Goal: Task Accomplishment & Management: Manage account settings

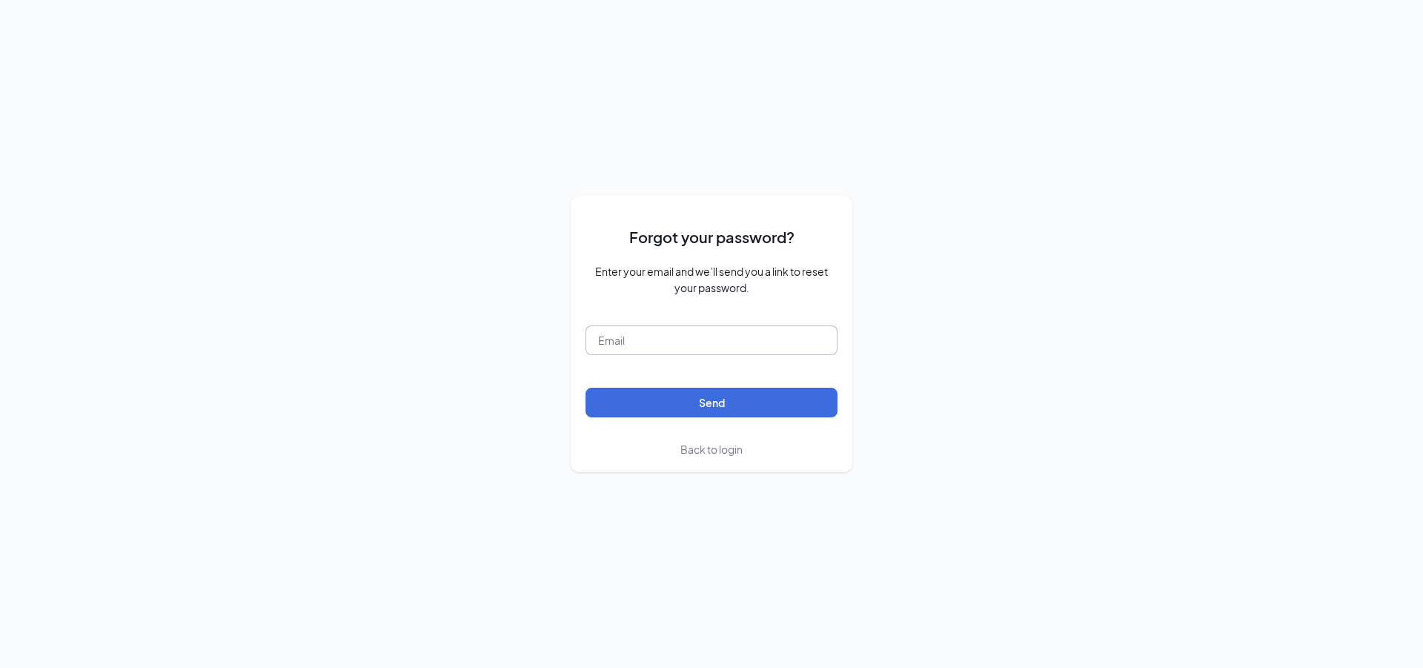
click at [697, 349] on input "text" at bounding box center [712, 340] width 252 height 30
type input "[EMAIL_ADDRESS][DOMAIN_NAME]"
click at [727, 406] on button "Send" at bounding box center [712, 403] width 252 height 30
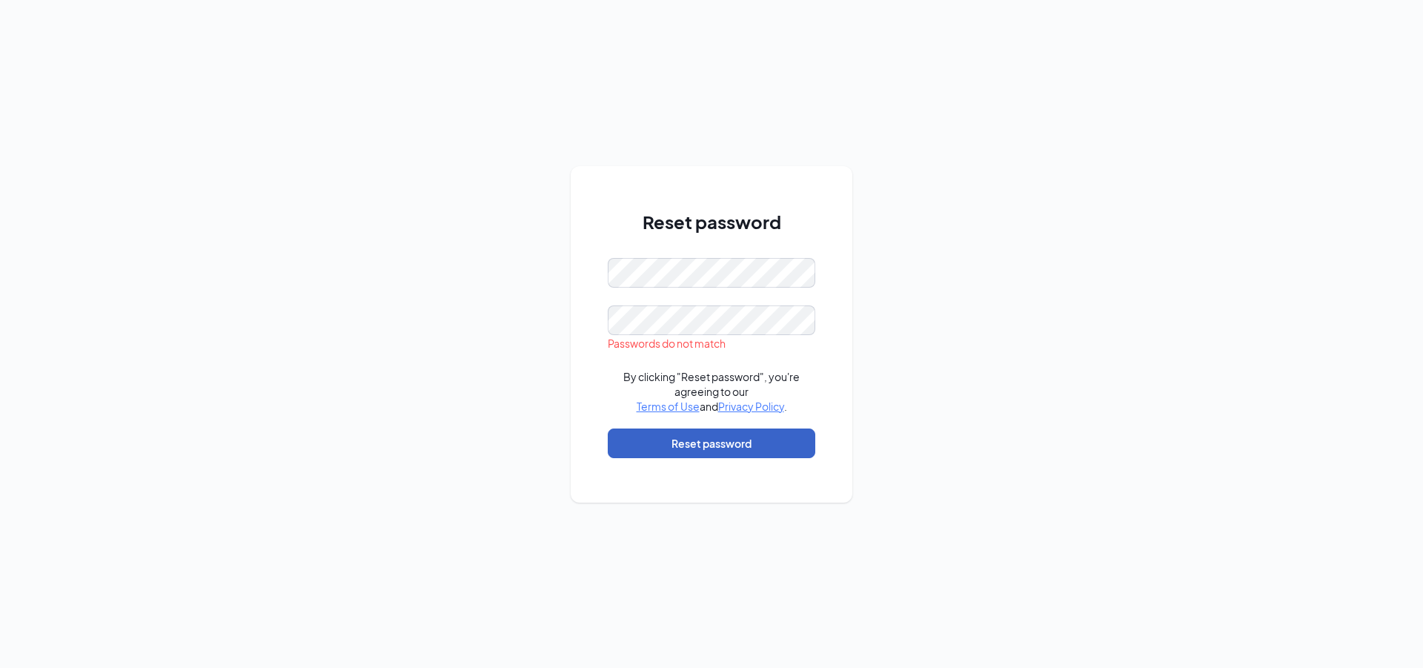
click at [649, 443] on button "Reset password" at bounding box center [712, 444] width 208 height 30
click at [648, 444] on button "Reset password" at bounding box center [712, 444] width 208 height 30
click at [735, 441] on button "Reset password" at bounding box center [712, 444] width 208 height 30
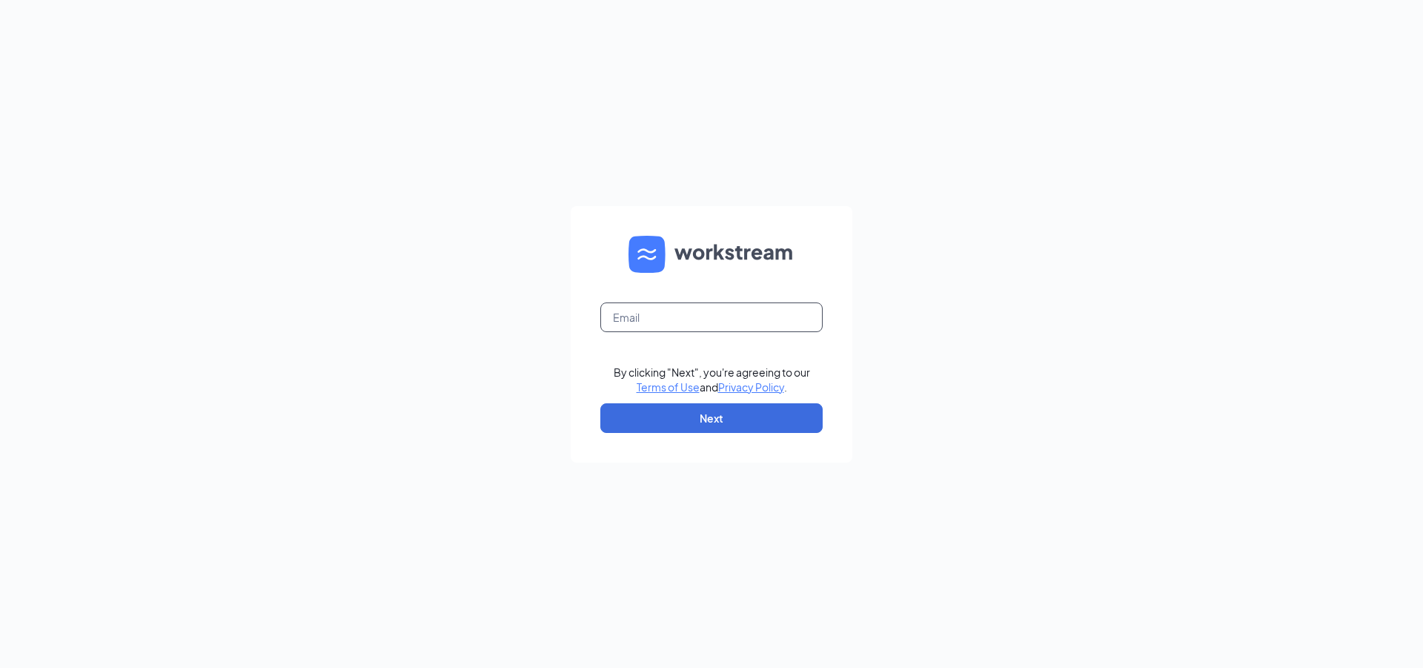
click at [698, 325] on input "text" at bounding box center [712, 317] width 222 height 30
type input "[EMAIL_ADDRESS][DOMAIN_NAME]"
click at [669, 423] on button "Next" at bounding box center [712, 418] width 222 height 30
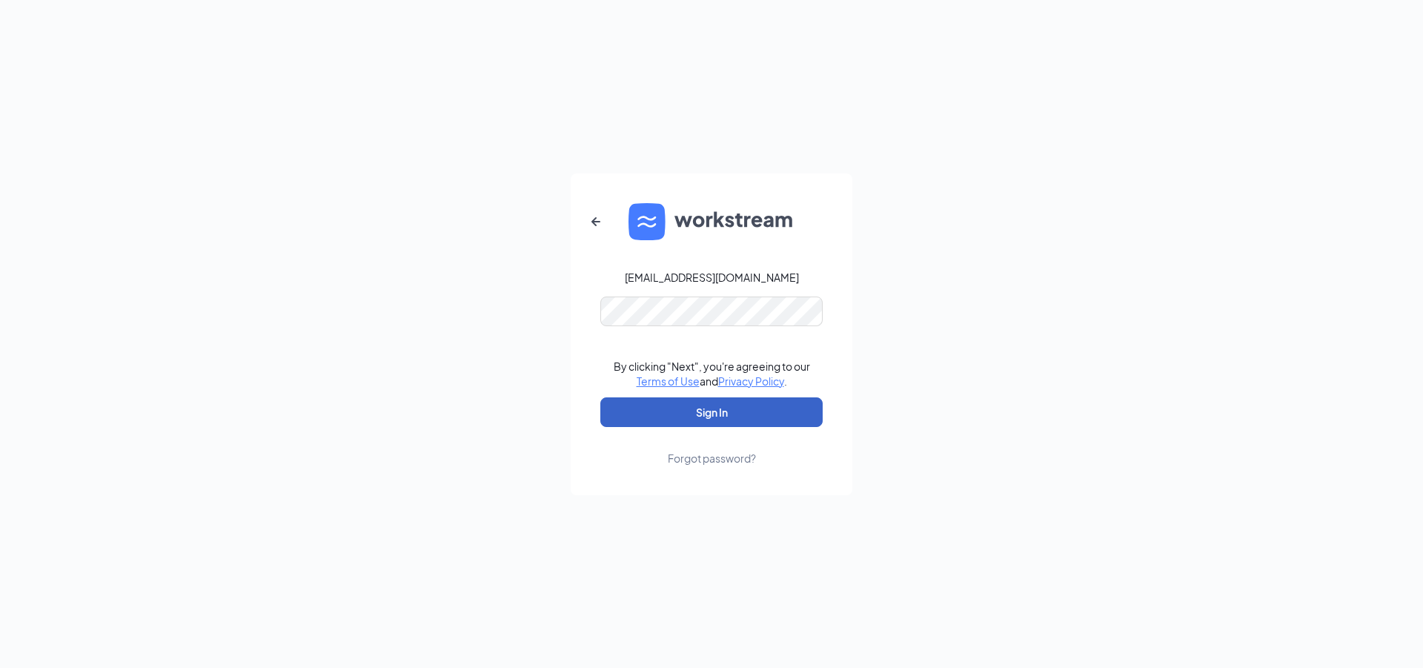
click at [704, 412] on button "Sign In" at bounding box center [712, 412] width 222 height 30
click at [658, 418] on button "Sign In" at bounding box center [712, 412] width 222 height 30
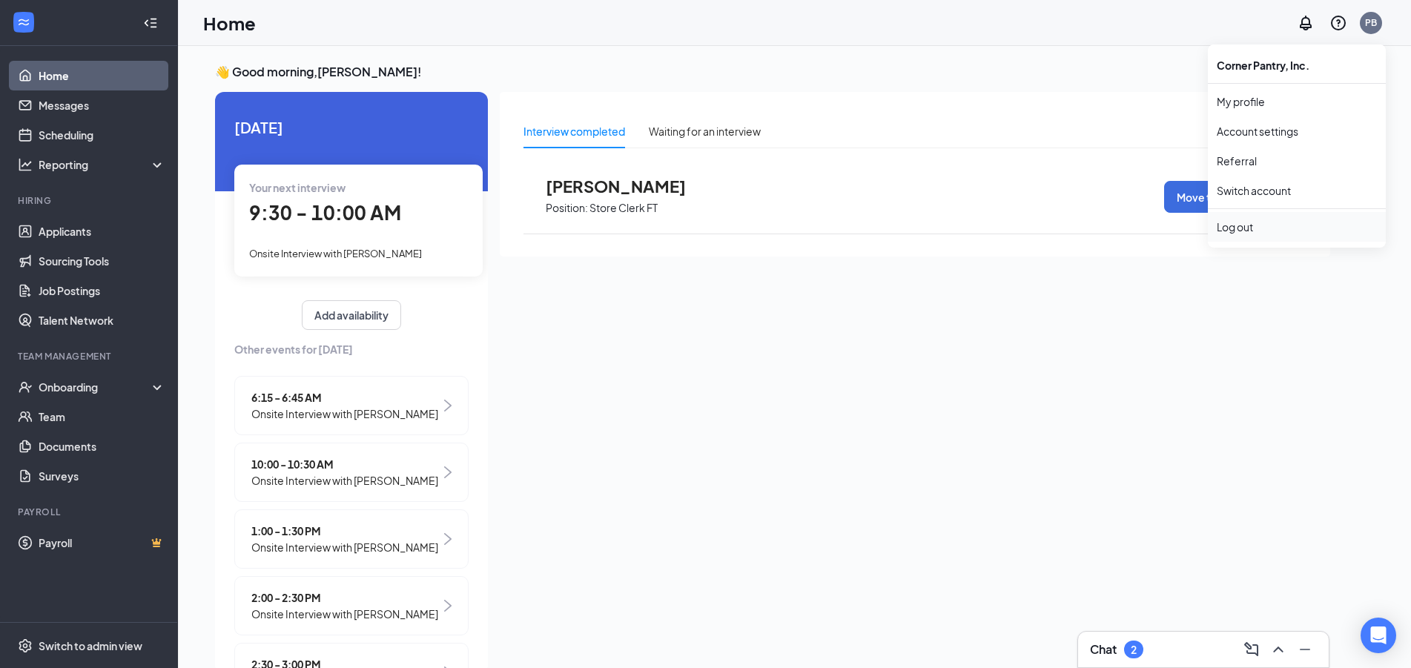
click at [1287, 219] on div "Log out" at bounding box center [1297, 226] width 160 height 15
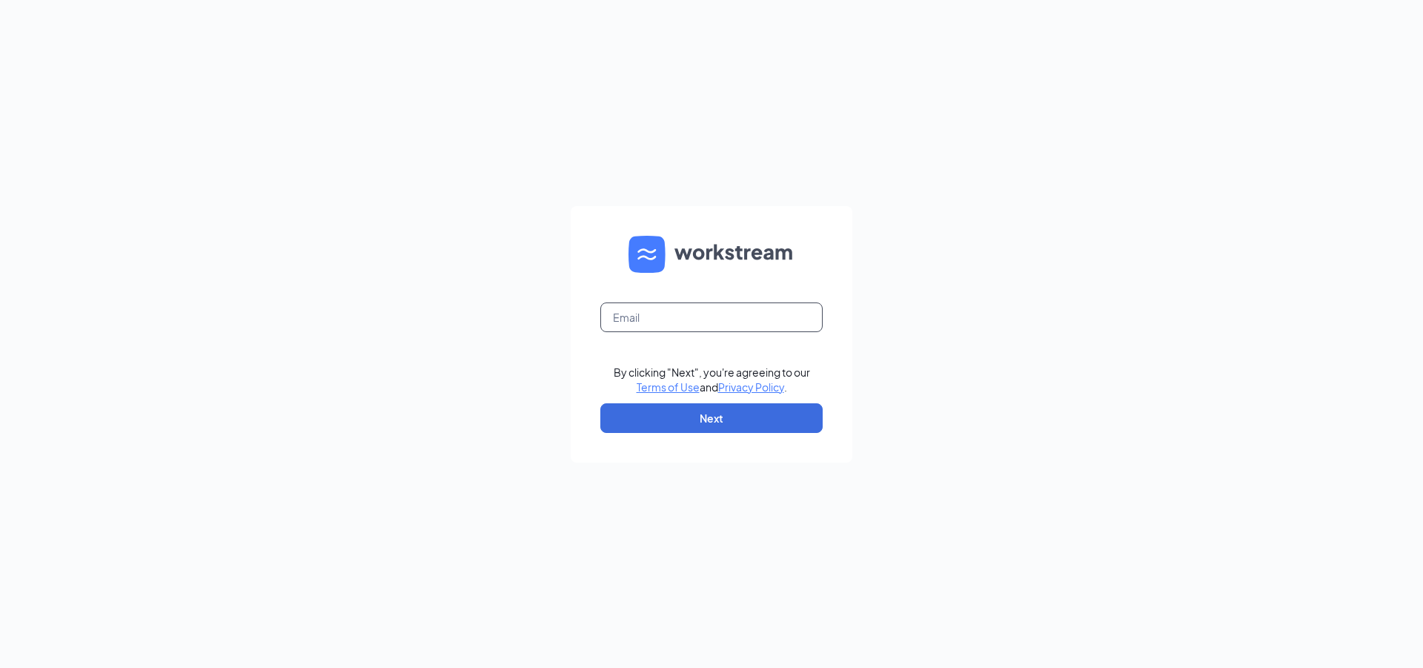
click at [638, 314] on input "text" at bounding box center [712, 317] width 222 height 30
type input "ST0106@tuckeroil.com"
click at [764, 426] on button "Next" at bounding box center [712, 418] width 222 height 30
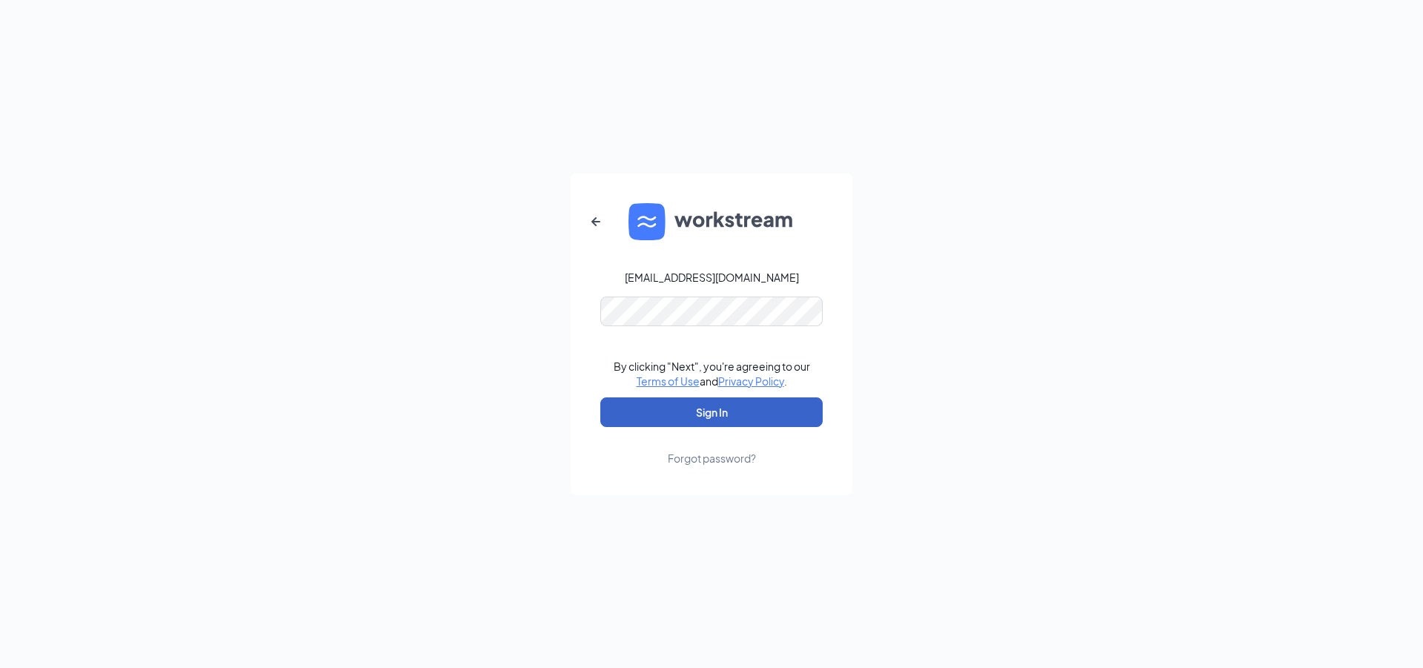
click at [724, 417] on button "Sign In" at bounding box center [712, 412] width 222 height 30
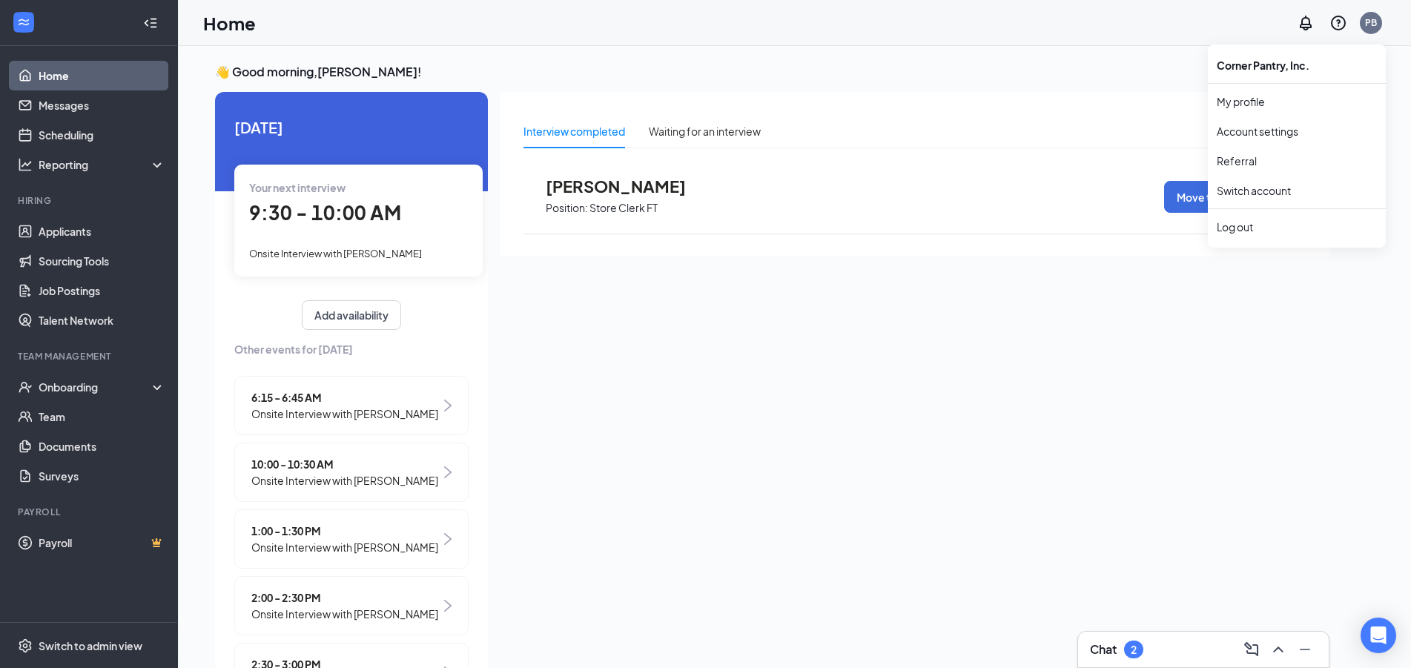
click at [1280, 236] on li "Log out" at bounding box center [1297, 227] width 178 height 30
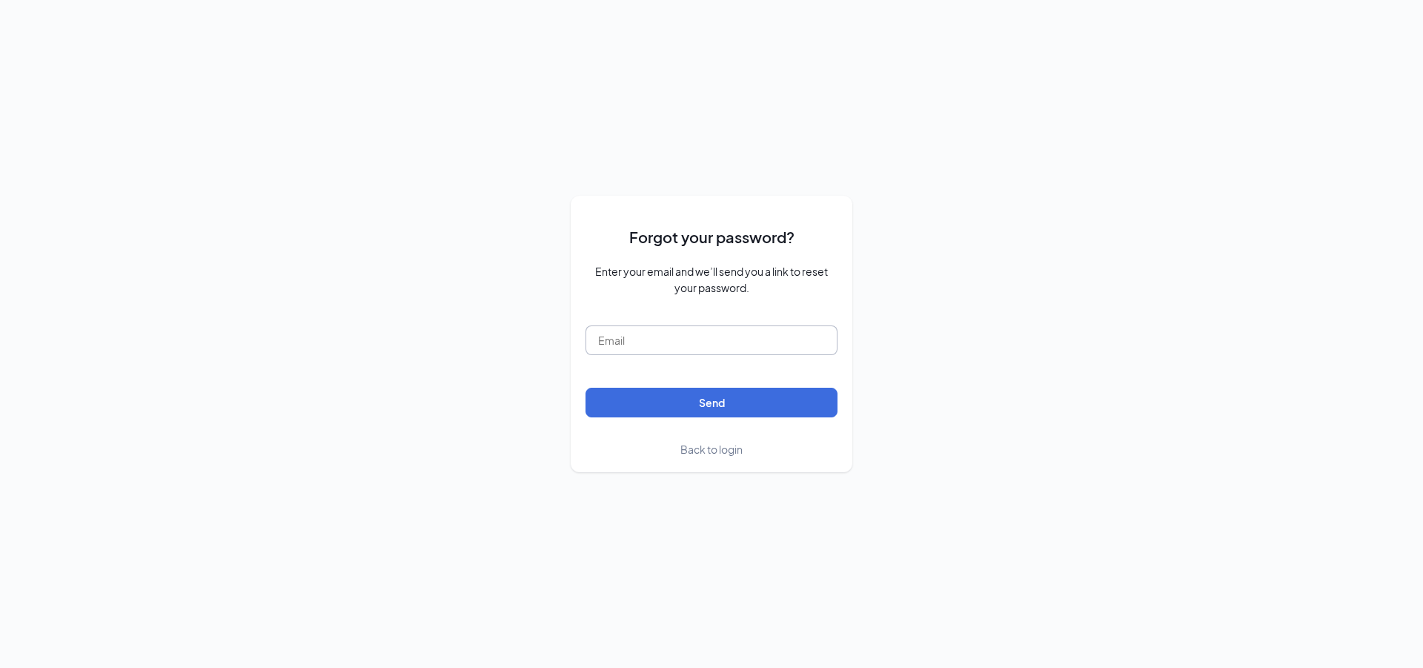
click at [691, 337] on input "text" at bounding box center [712, 340] width 252 height 30
type input "ST0"
click at [612, 340] on input "text" at bounding box center [712, 340] width 252 height 30
type input "ST0106@tuckeroil.com"
click at [608, 410] on button "Send" at bounding box center [712, 403] width 252 height 30
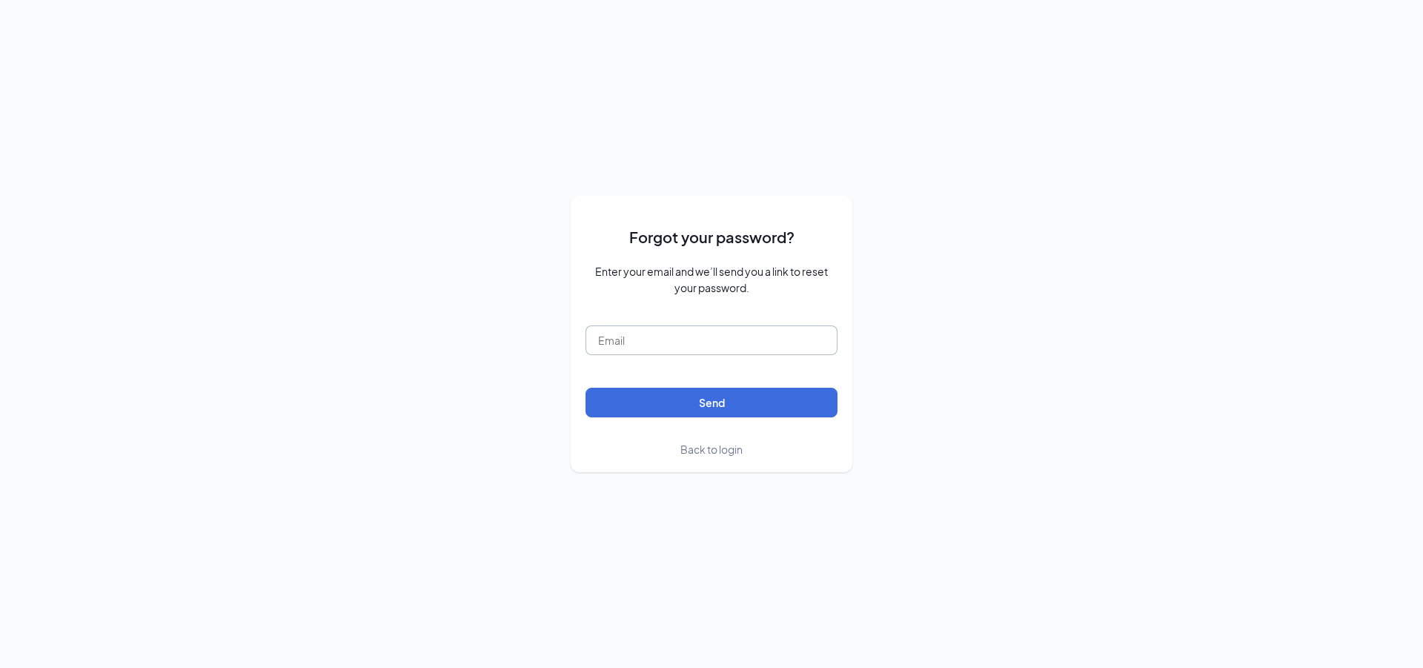
click at [706, 348] on input "text" at bounding box center [712, 340] width 252 height 30
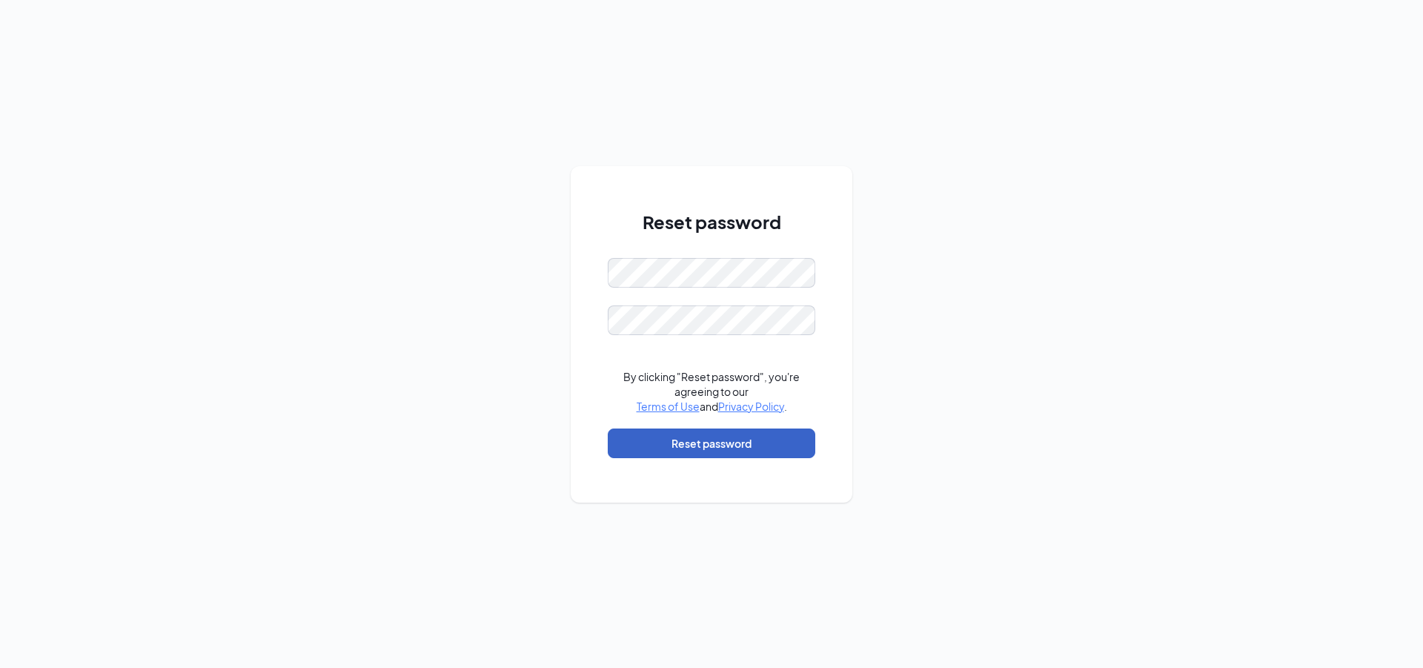
click at [716, 449] on button "Reset password" at bounding box center [712, 444] width 208 height 30
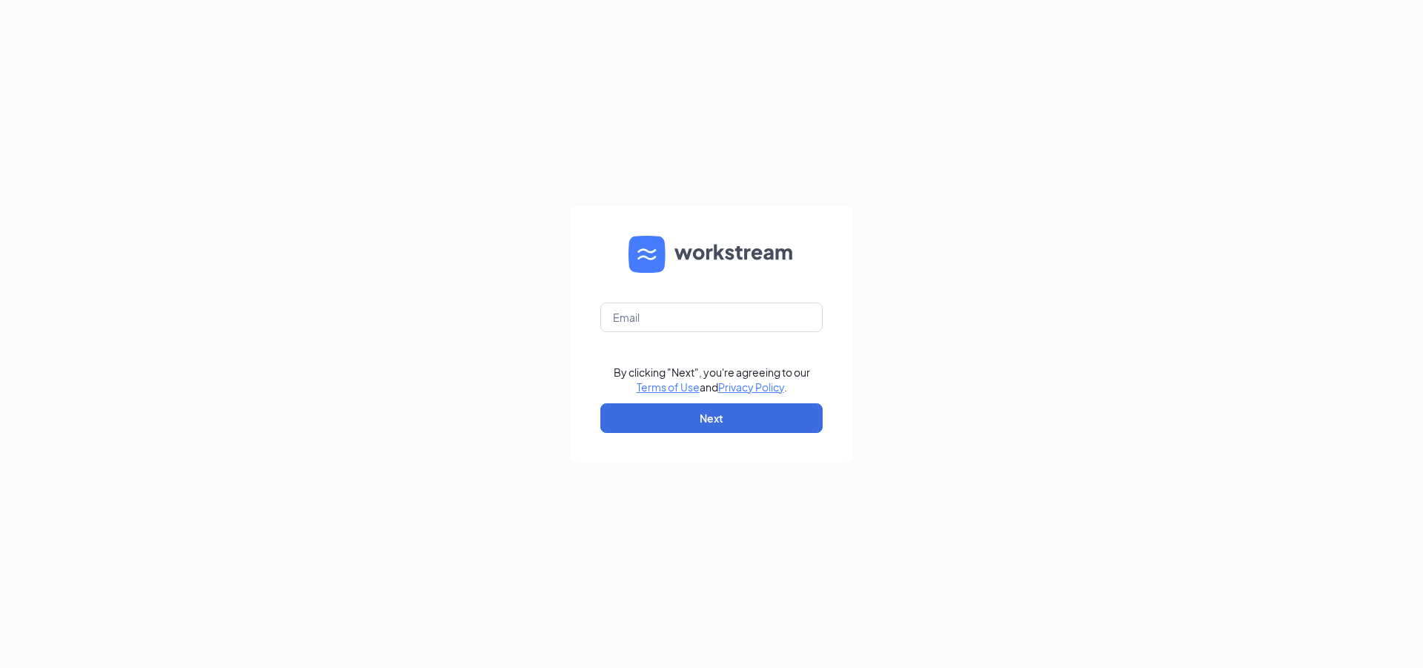
type input "[EMAIL_ADDRESS][DOMAIN_NAME]"
click at [744, 414] on button "Next" at bounding box center [712, 418] width 222 height 30
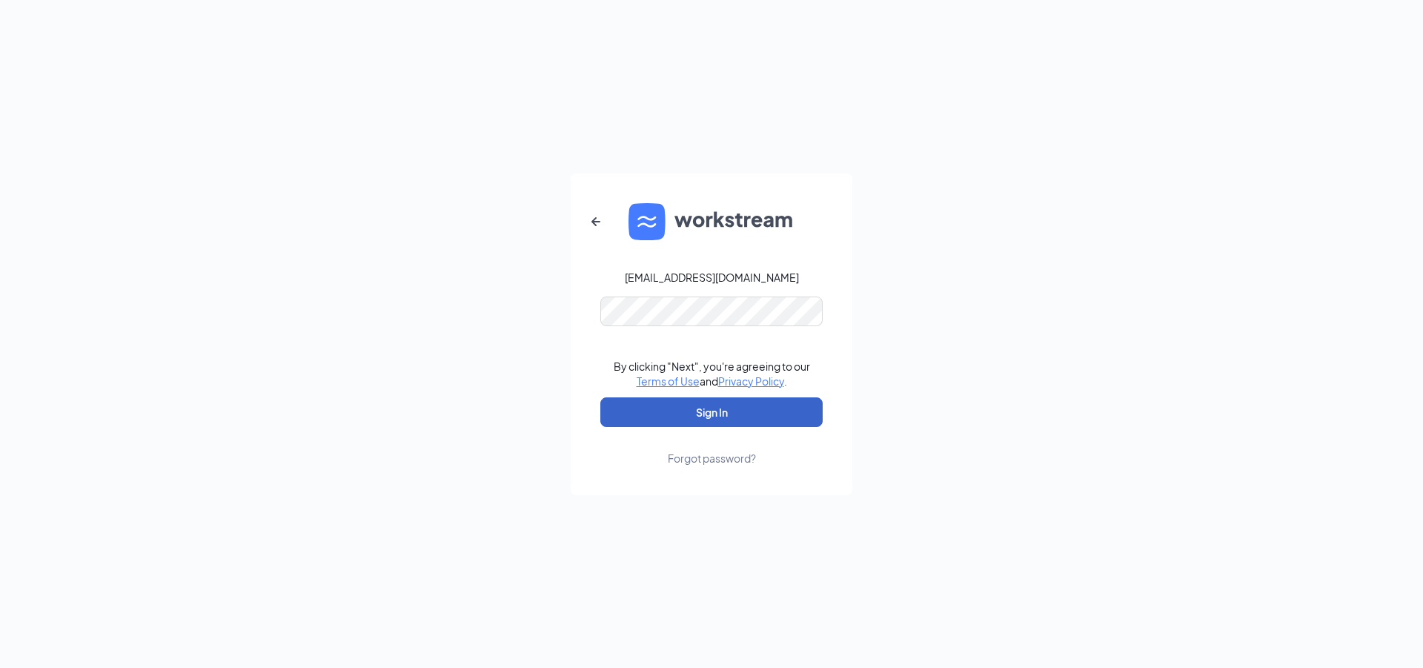
click at [709, 410] on button "Sign In" at bounding box center [712, 412] width 222 height 30
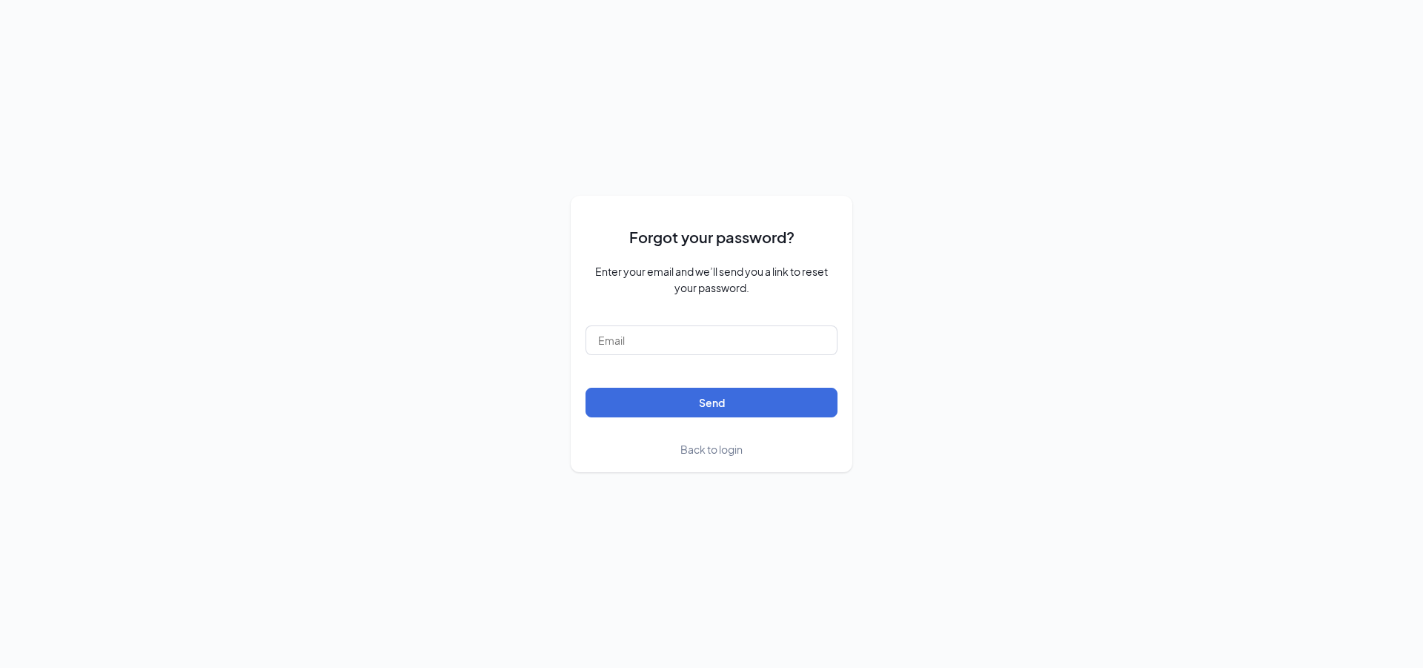
click at [672, 54] on div "Forgot your password? Enter your email and we’ll send you a link to reset your …" at bounding box center [711, 334] width 1423 height 668
click at [721, 457] on link "Back to login" at bounding box center [712, 449] width 62 height 16
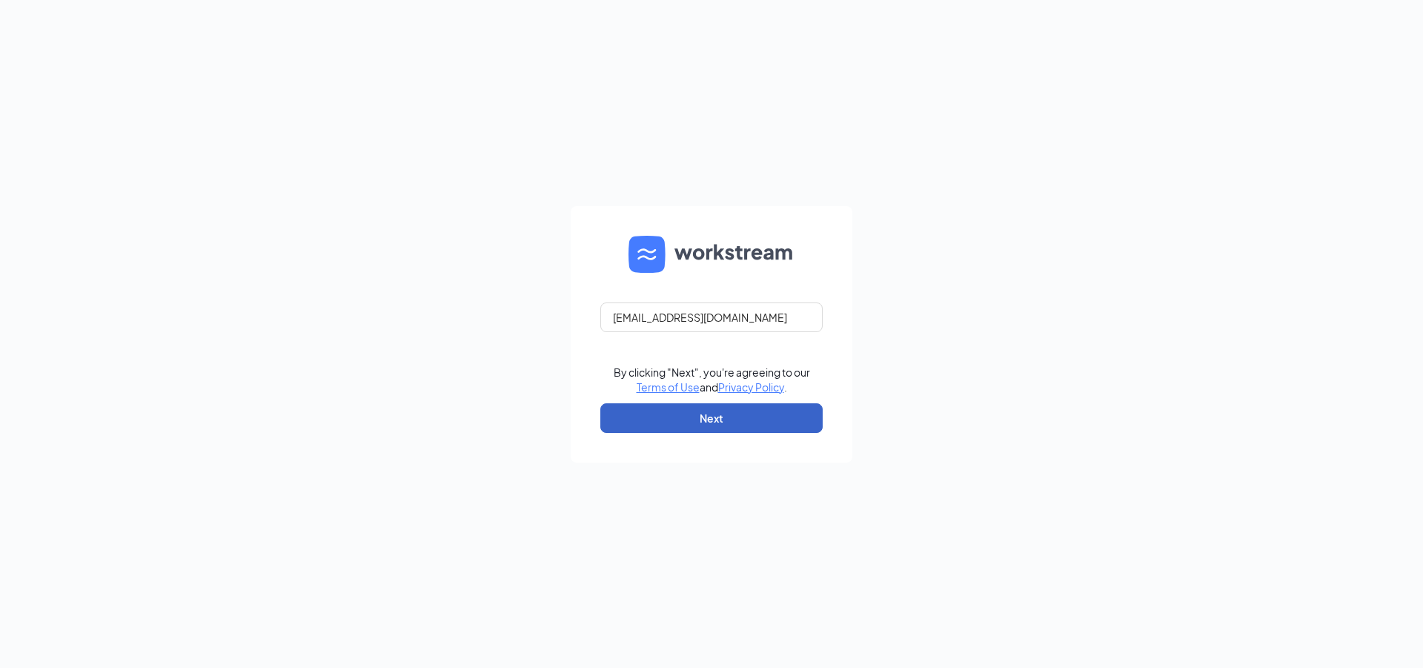
click at [717, 421] on button "Next" at bounding box center [712, 418] width 222 height 30
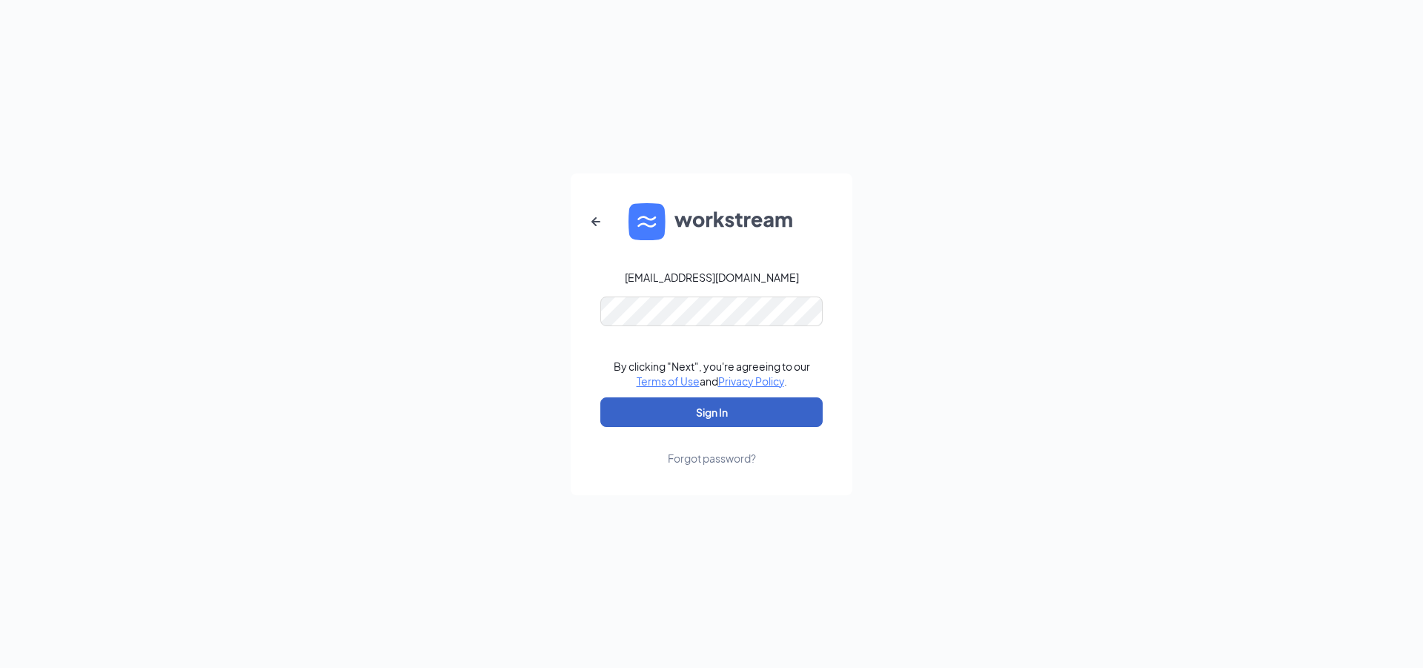
click at [721, 412] on button "Sign In" at bounding box center [712, 412] width 222 height 30
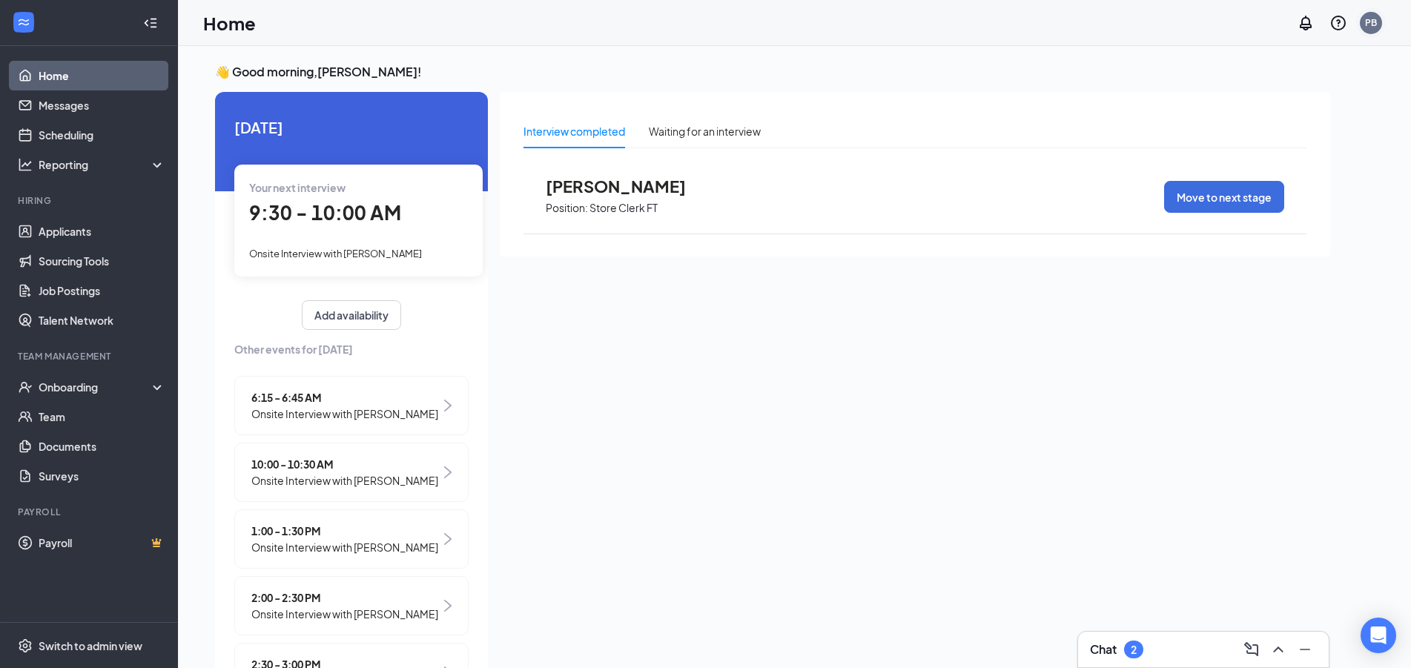
click at [1370, 30] on div "PB" at bounding box center [1371, 23] width 22 height 22
click at [1236, 222] on div "Log out" at bounding box center [1297, 226] width 160 height 15
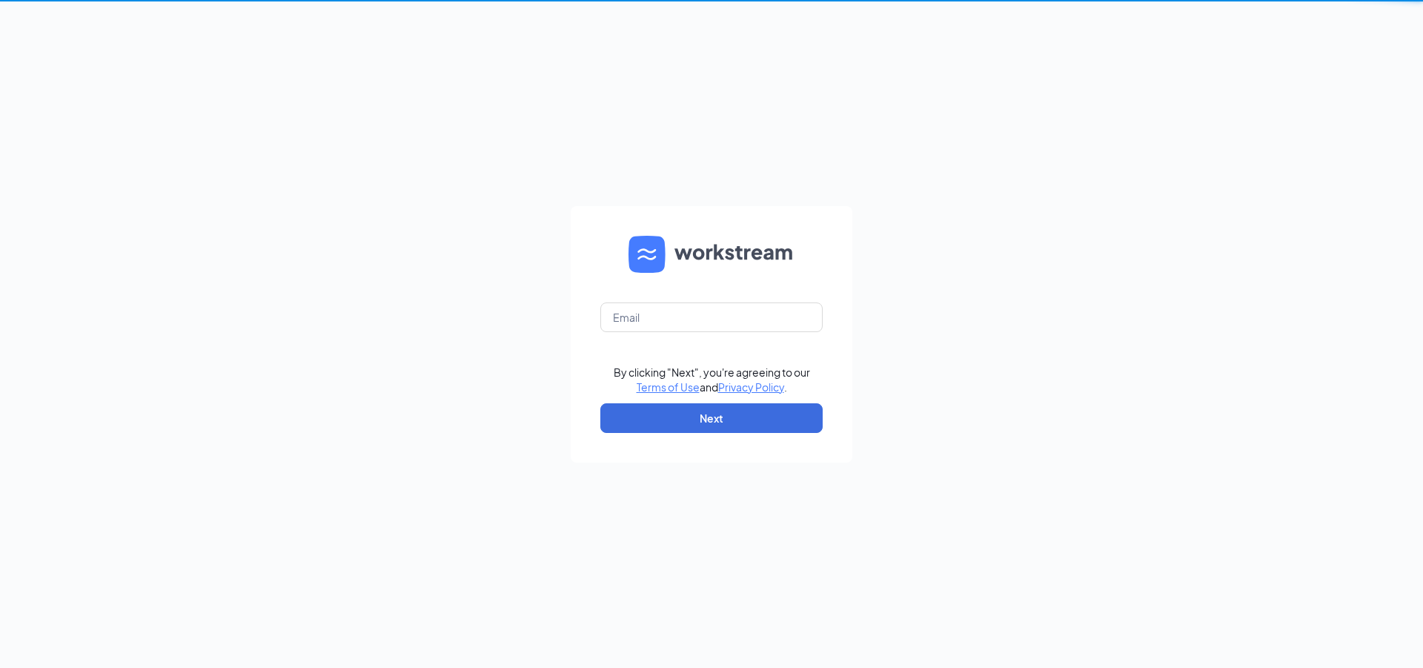
type input "[EMAIL_ADDRESS][DOMAIN_NAME]"
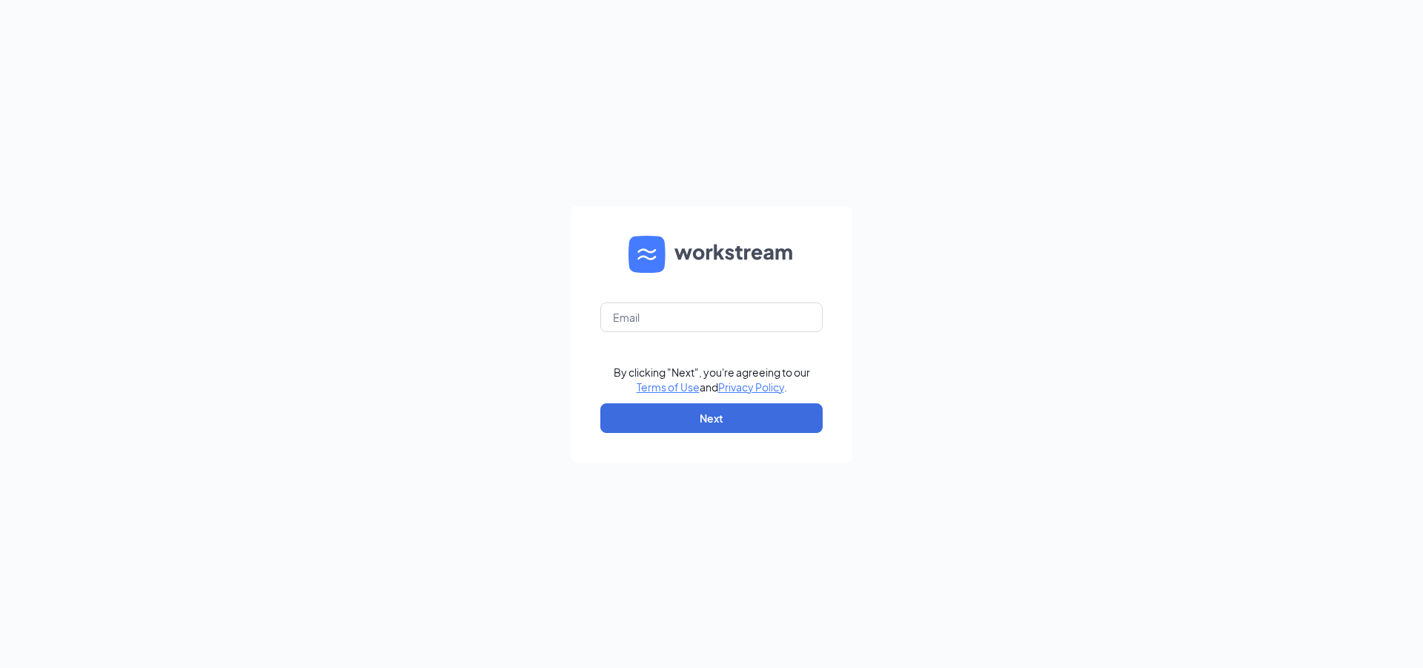
type input "ST0106@tuckeroil.com"
click at [720, 415] on button "Next" at bounding box center [712, 418] width 222 height 30
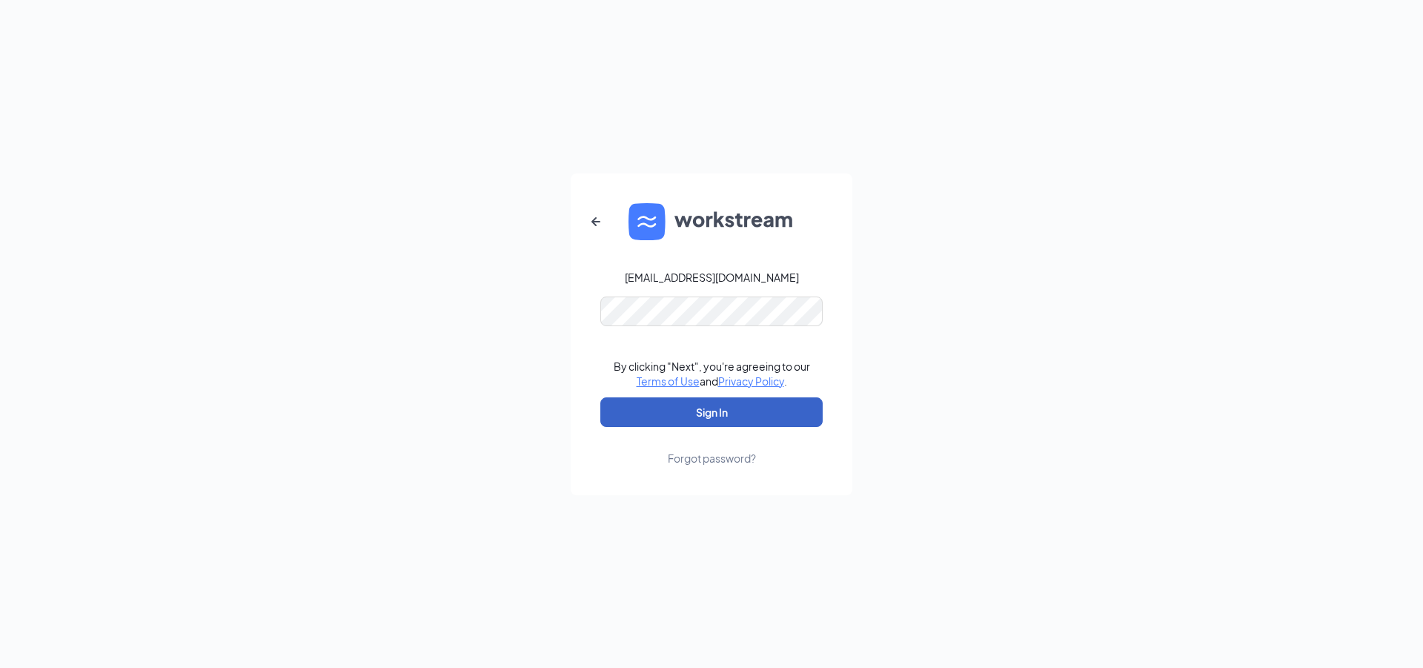
click at [727, 419] on button "Sign In" at bounding box center [712, 412] width 222 height 30
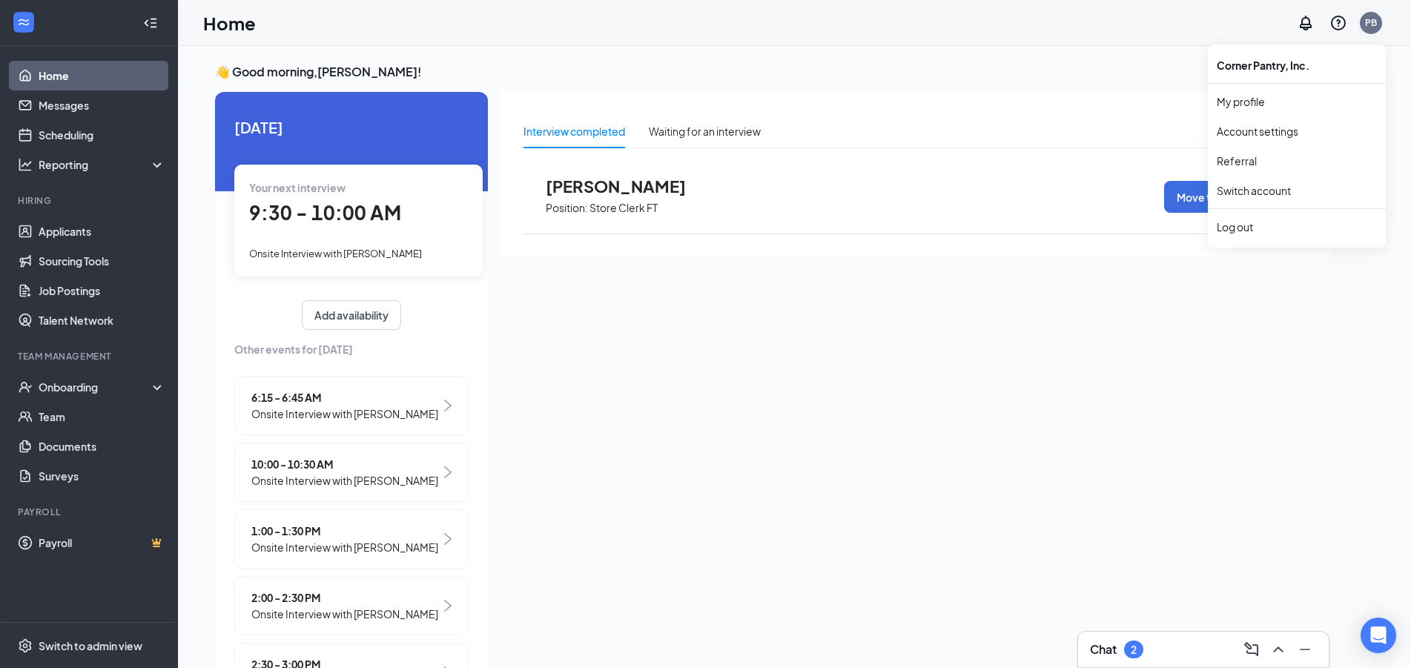
click at [1372, 23] on div "PB" at bounding box center [1371, 22] width 12 height 13
click at [1303, 230] on div "Log out" at bounding box center [1297, 226] width 160 height 15
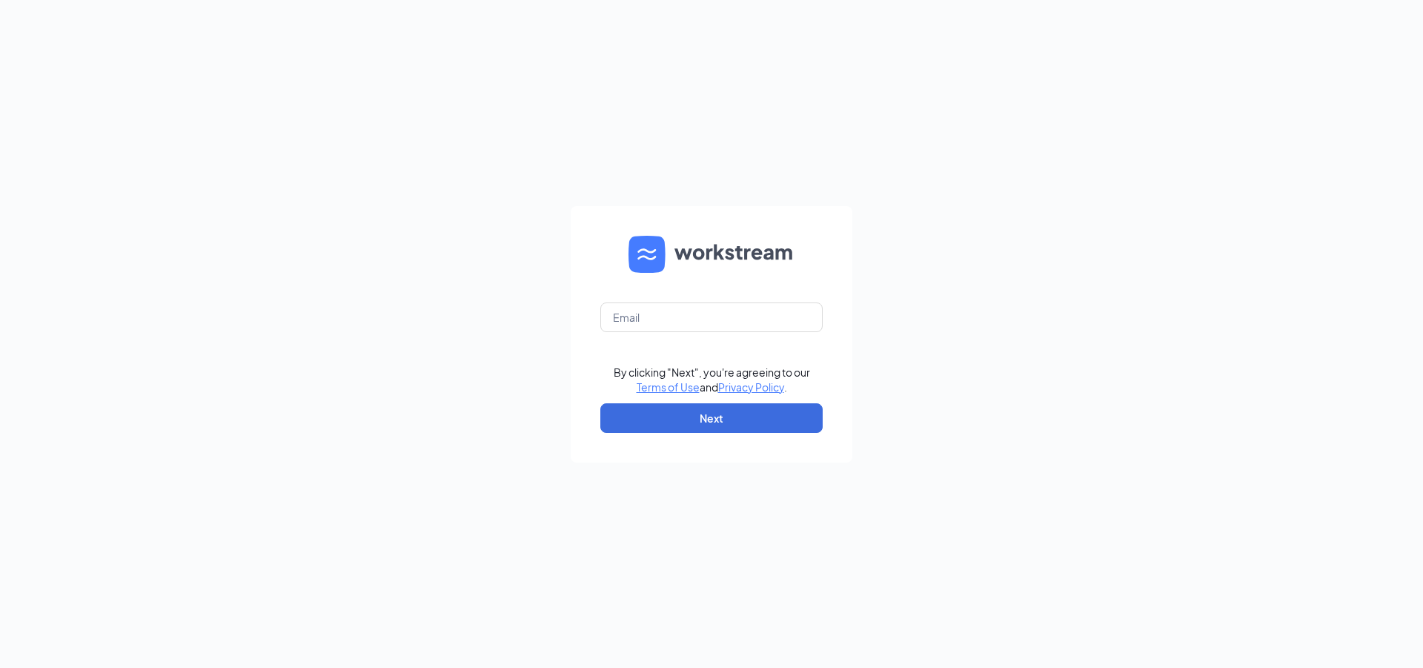
type input "[EMAIL_ADDRESS][DOMAIN_NAME]"
click at [757, 413] on button "Next" at bounding box center [712, 418] width 222 height 30
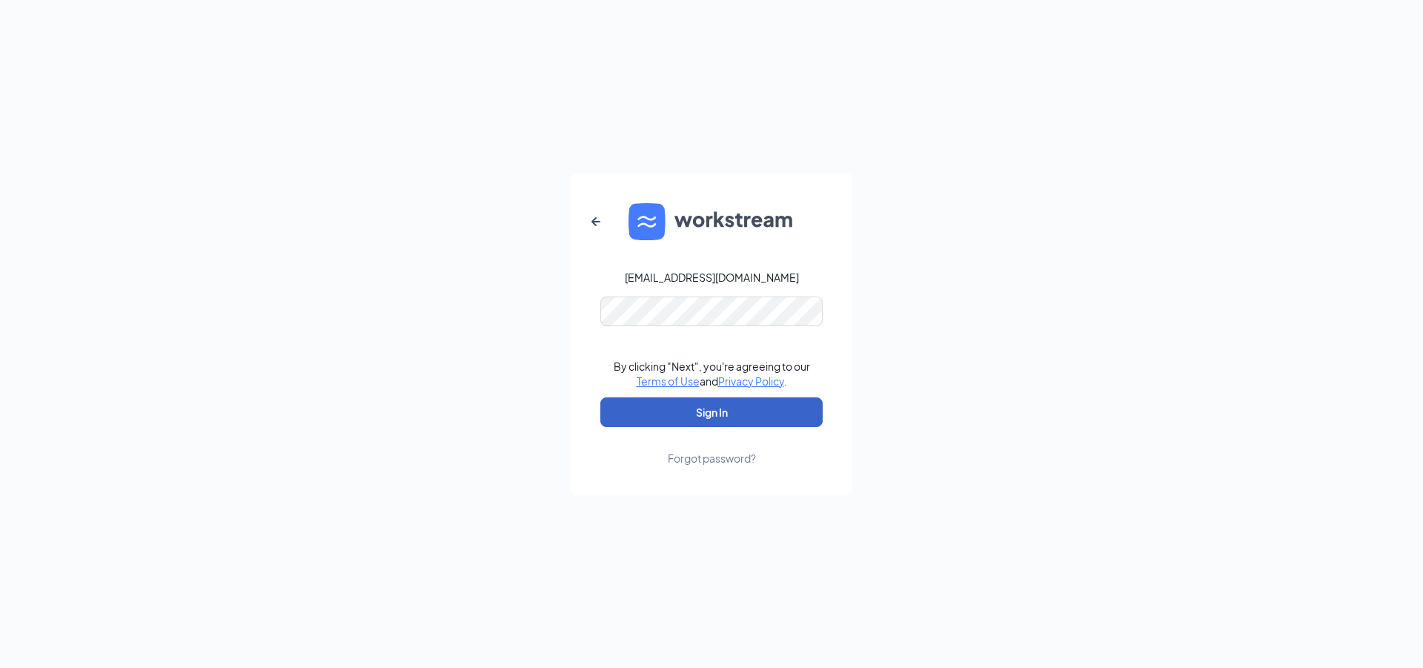
click at [753, 414] on button "Sign In" at bounding box center [712, 412] width 222 height 30
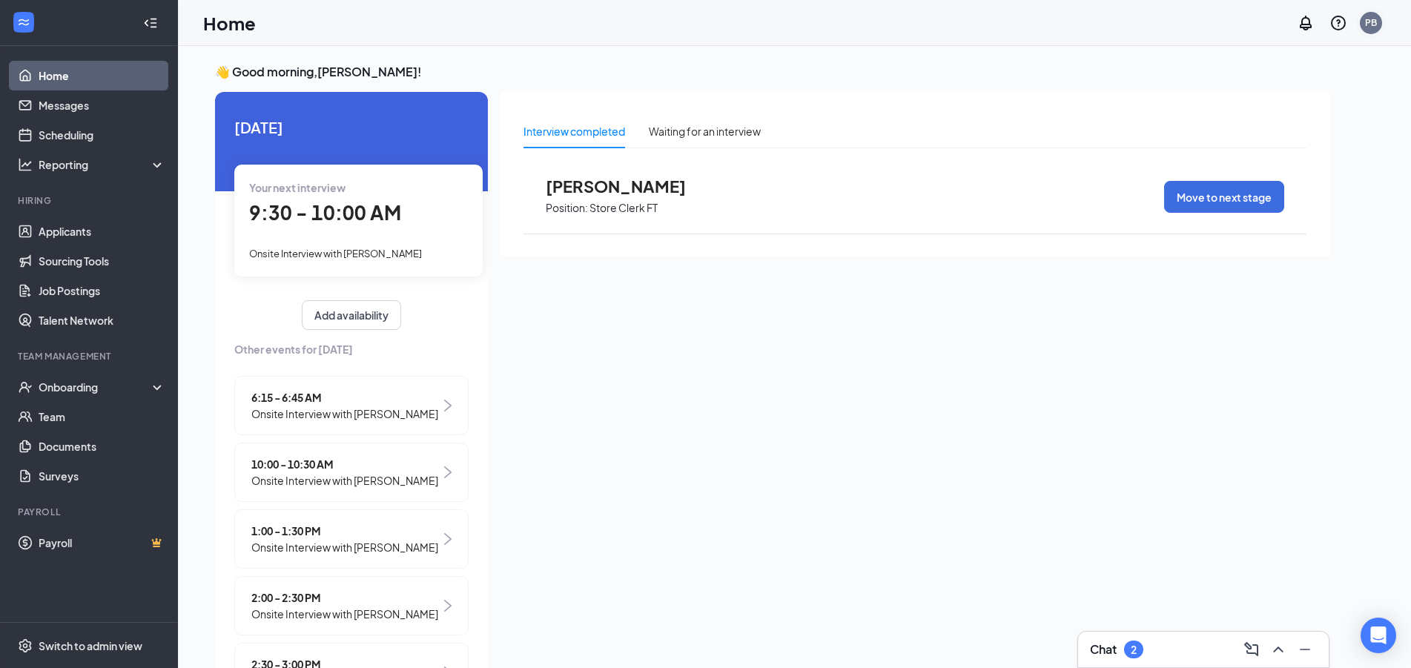
click at [1371, 21] on div "PB" at bounding box center [1371, 22] width 12 height 13
click at [1248, 235] on li "Log out" at bounding box center [1297, 227] width 178 height 30
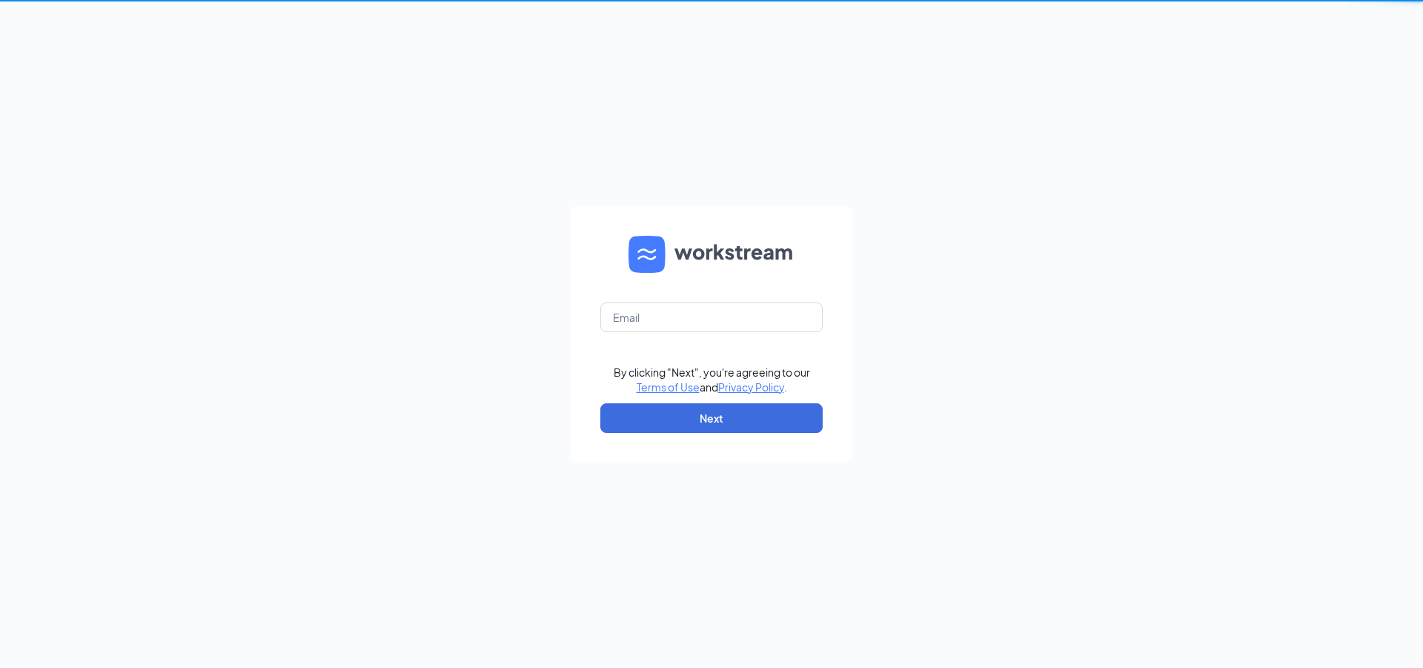
type input "[EMAIL_ADDRESS][DOMAIN_NAME]"
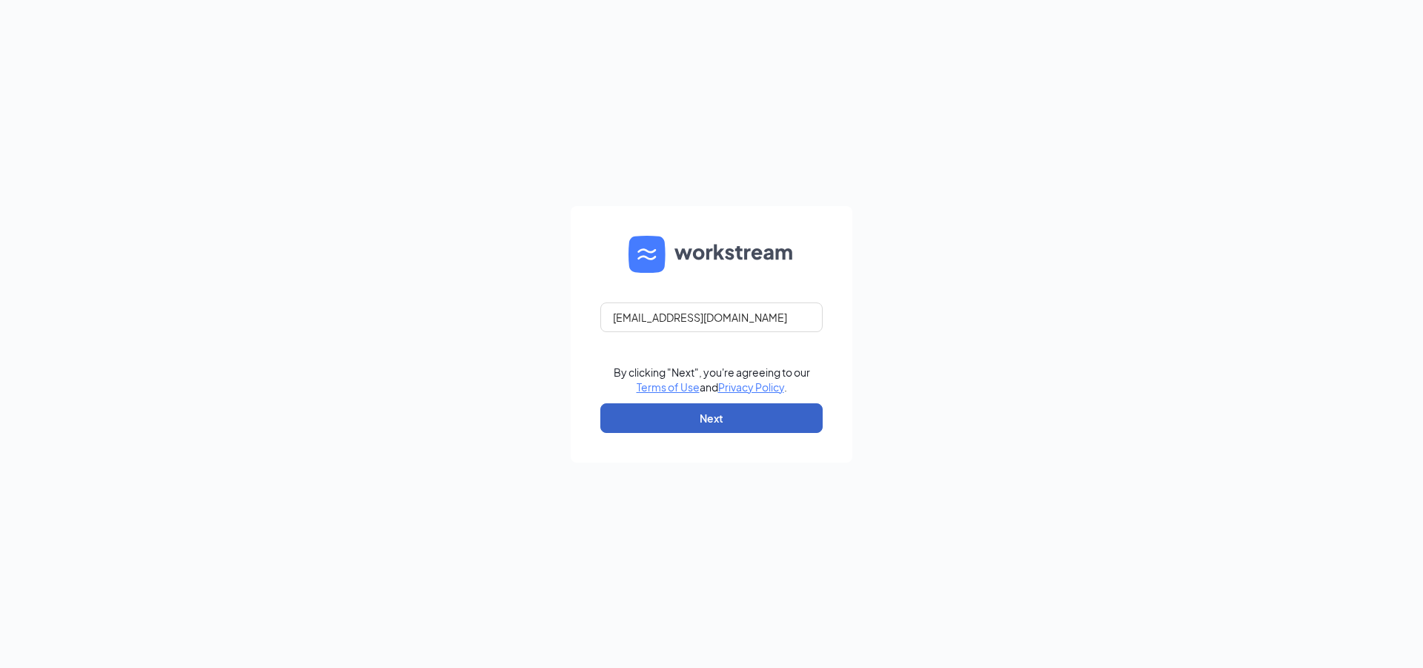
click at [736, 414] on button "Next" at bounding box center [712, 418] width 222 height 30
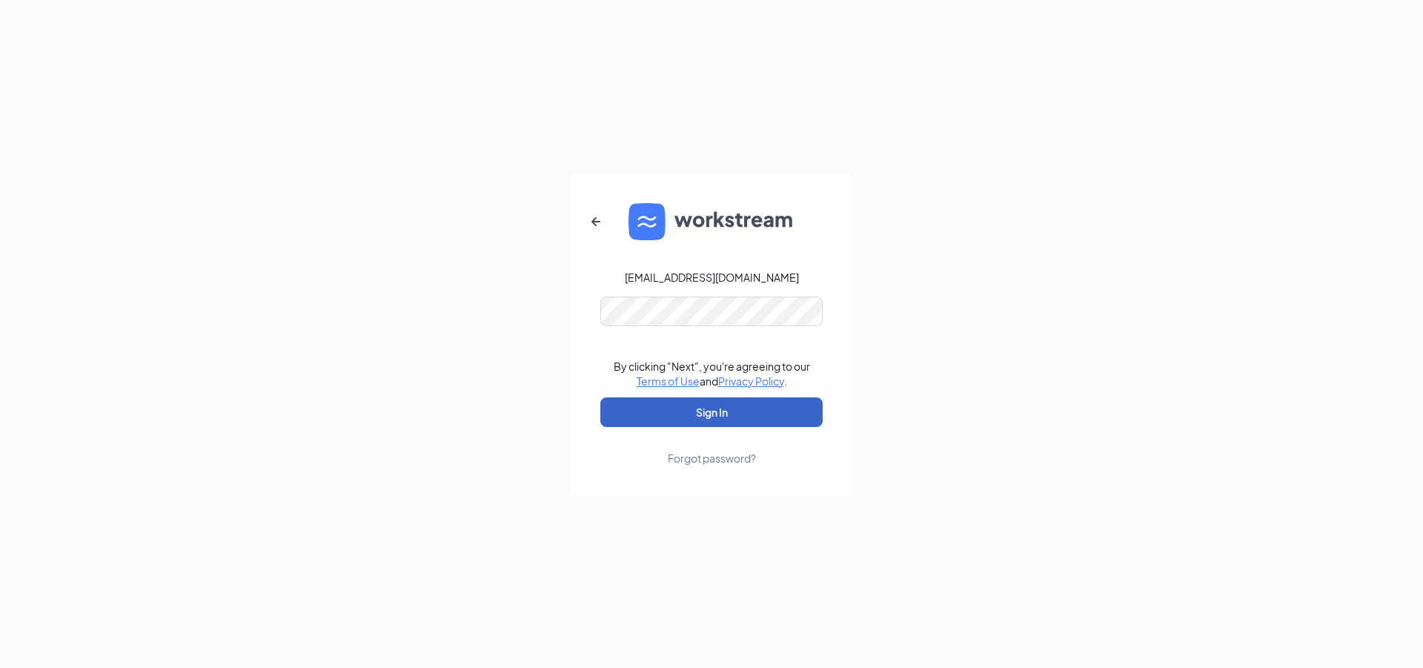
click at [733, 407] on button "Sign In" at bounding box center [712, 412] width 222 height 30
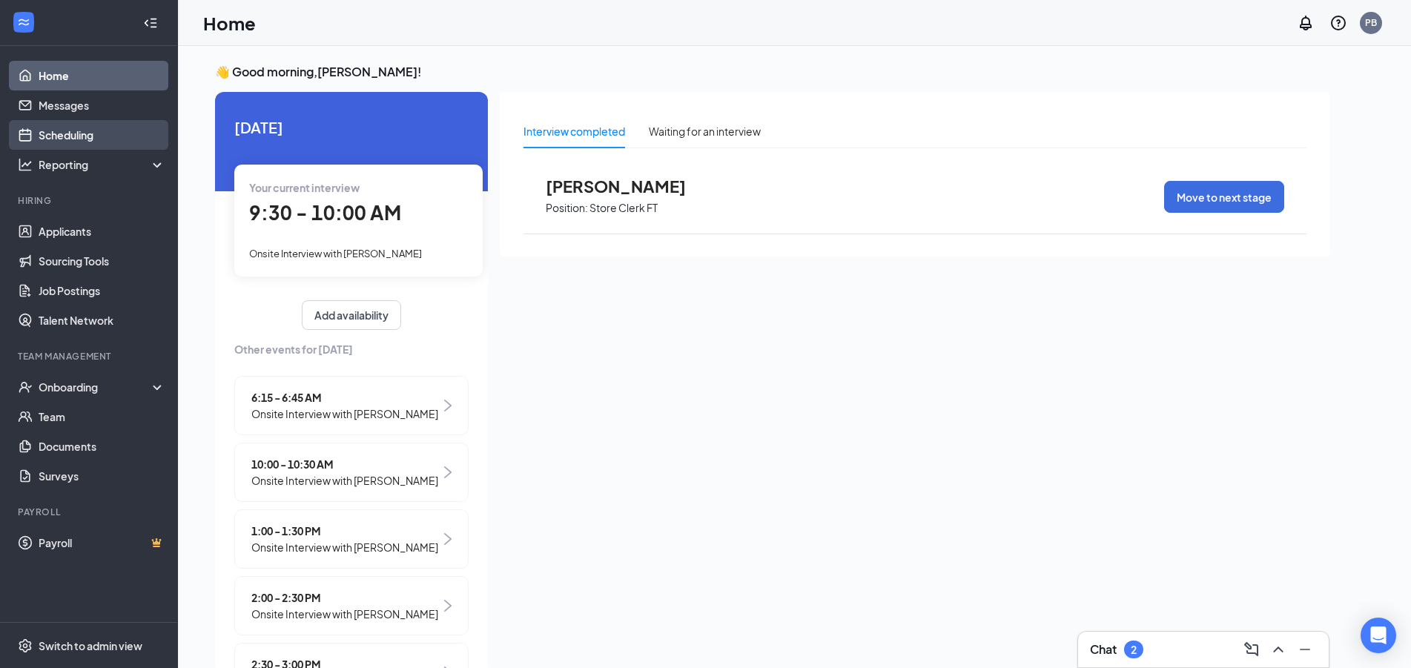
click at [39, 133] on link "Scheduling" at bounding box center [102, 135] width 127 height 30
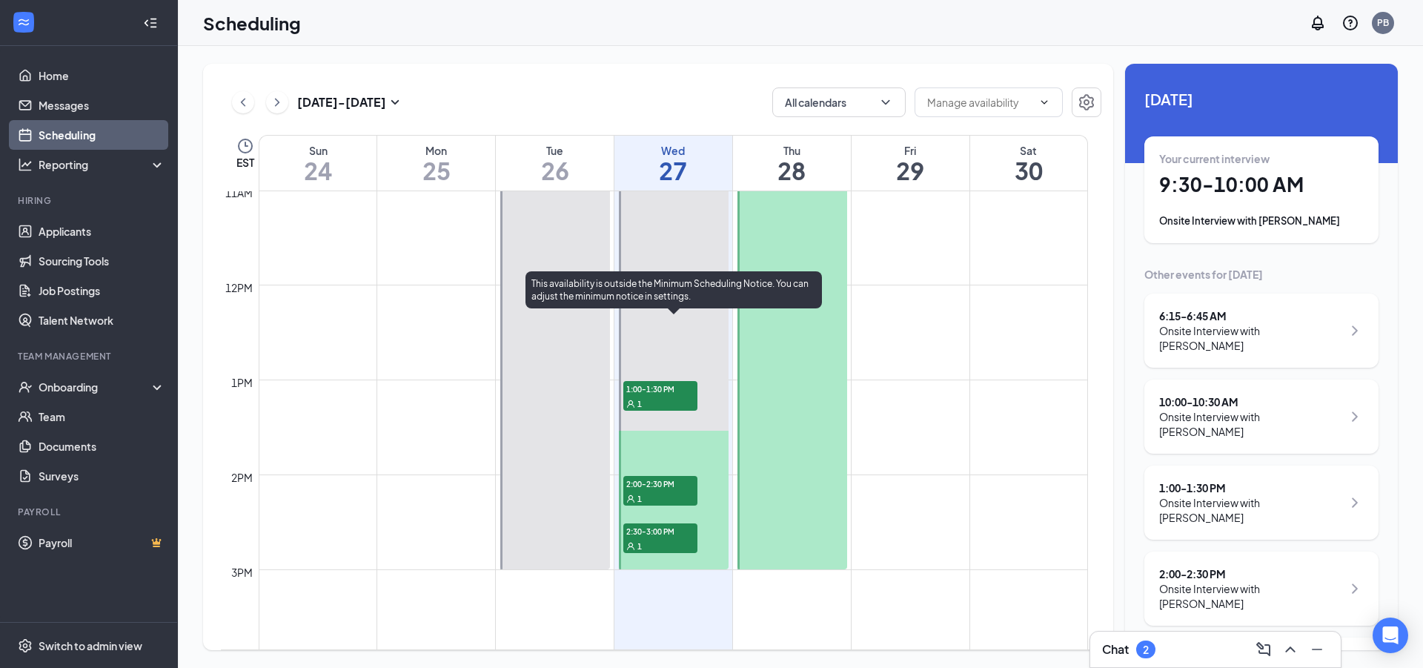
scroll to position [1049, 0]
click at [635, 523] on span "2:30-3:00 PM" at bounding box center [660, 527] width 74 height 15
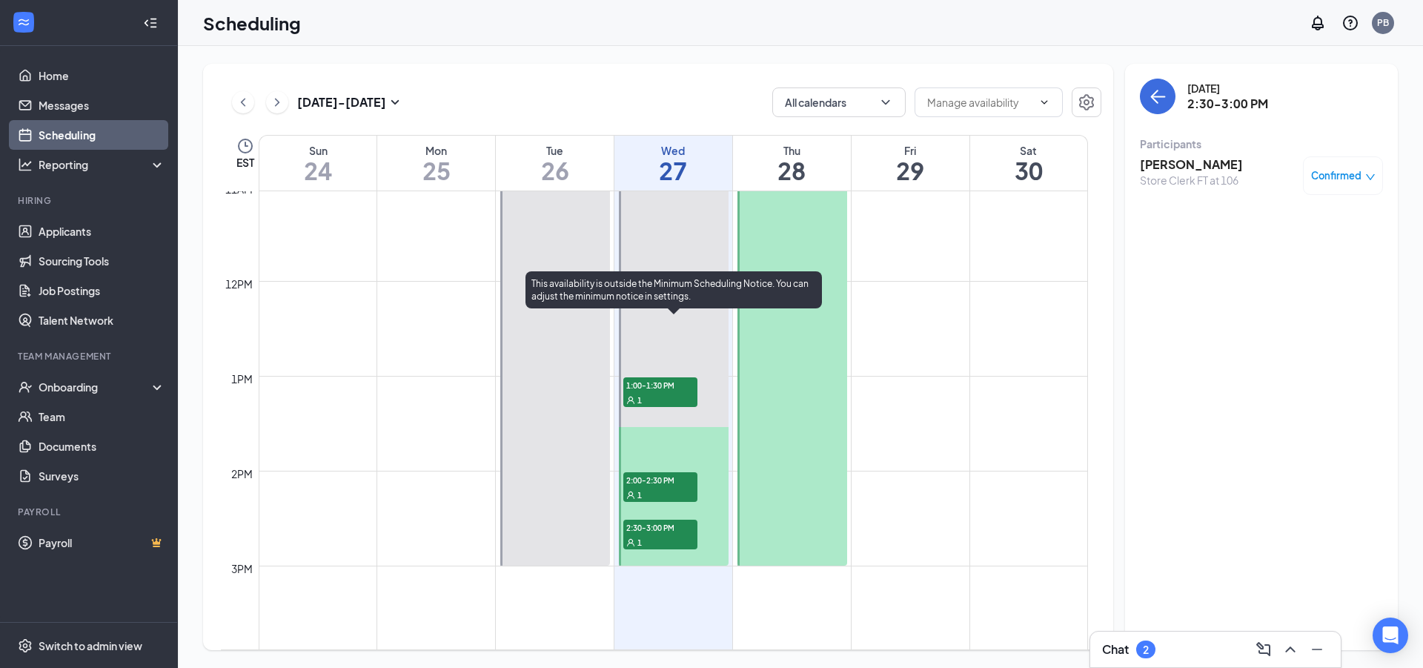
click at [674, 489] on div "1" at bounding box center [660, 494] width 74 height 15
click at [672, 391] on span "1:00-1:30 PM" at bounding box center [660, 384] width 74 height 15
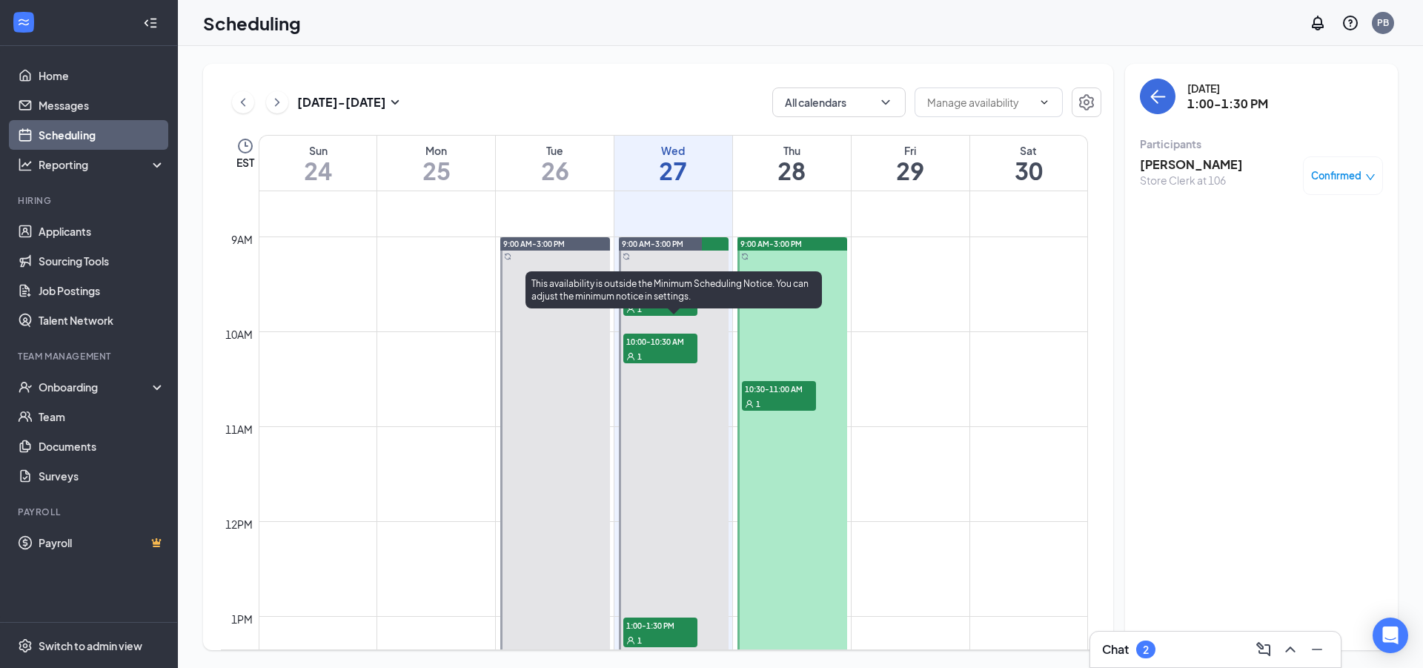
scroll to position [729, 0]
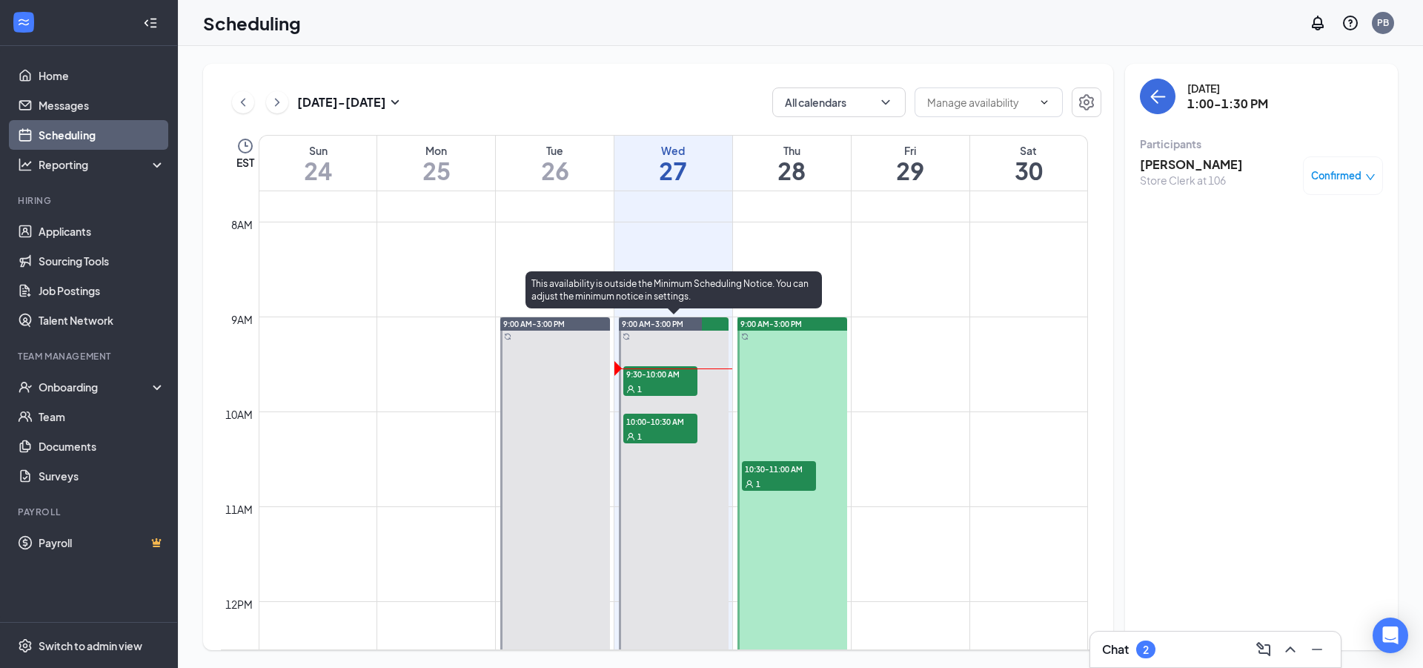
click at [652, 430] on div "10:00-10:30 AM 1" at bounding box center [660, 429] width 74 height 30
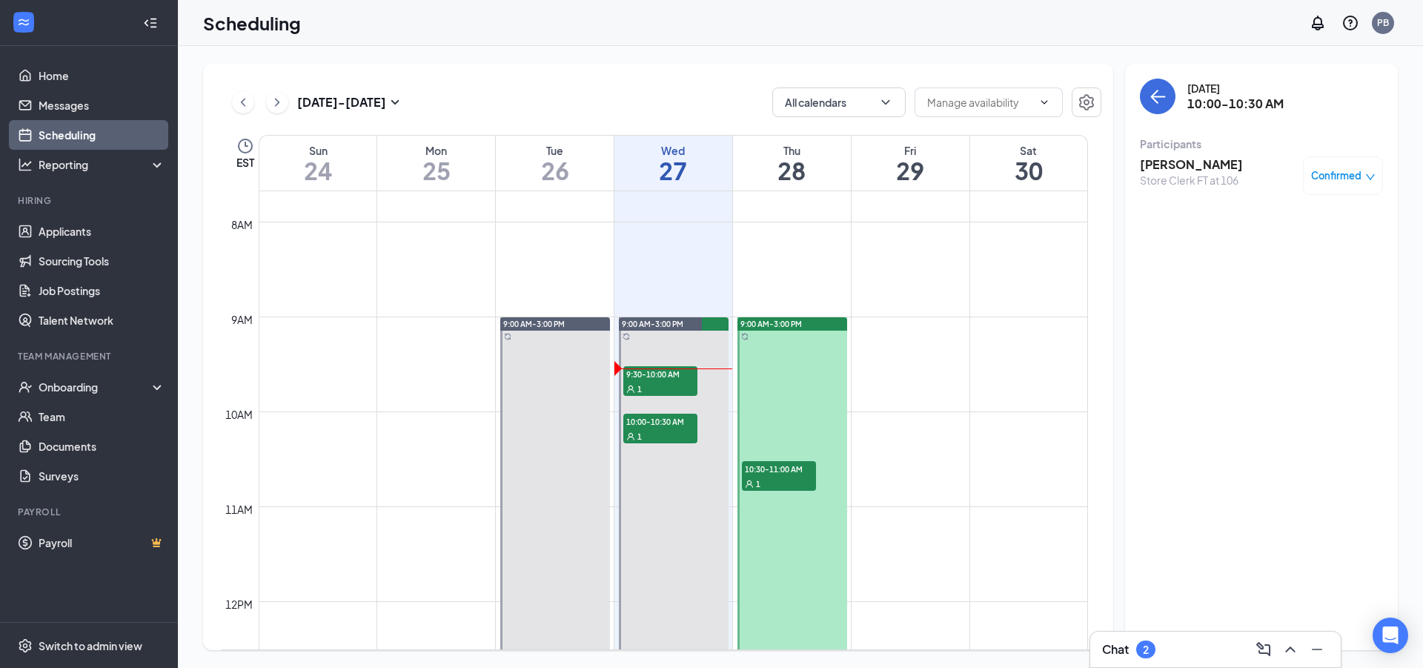
click at [785, 474] on span "10:30-11:00 AM" at bounding box center [779, 468] width 74 height 15
